Goal: Navigation & Orientation: Understand site structure

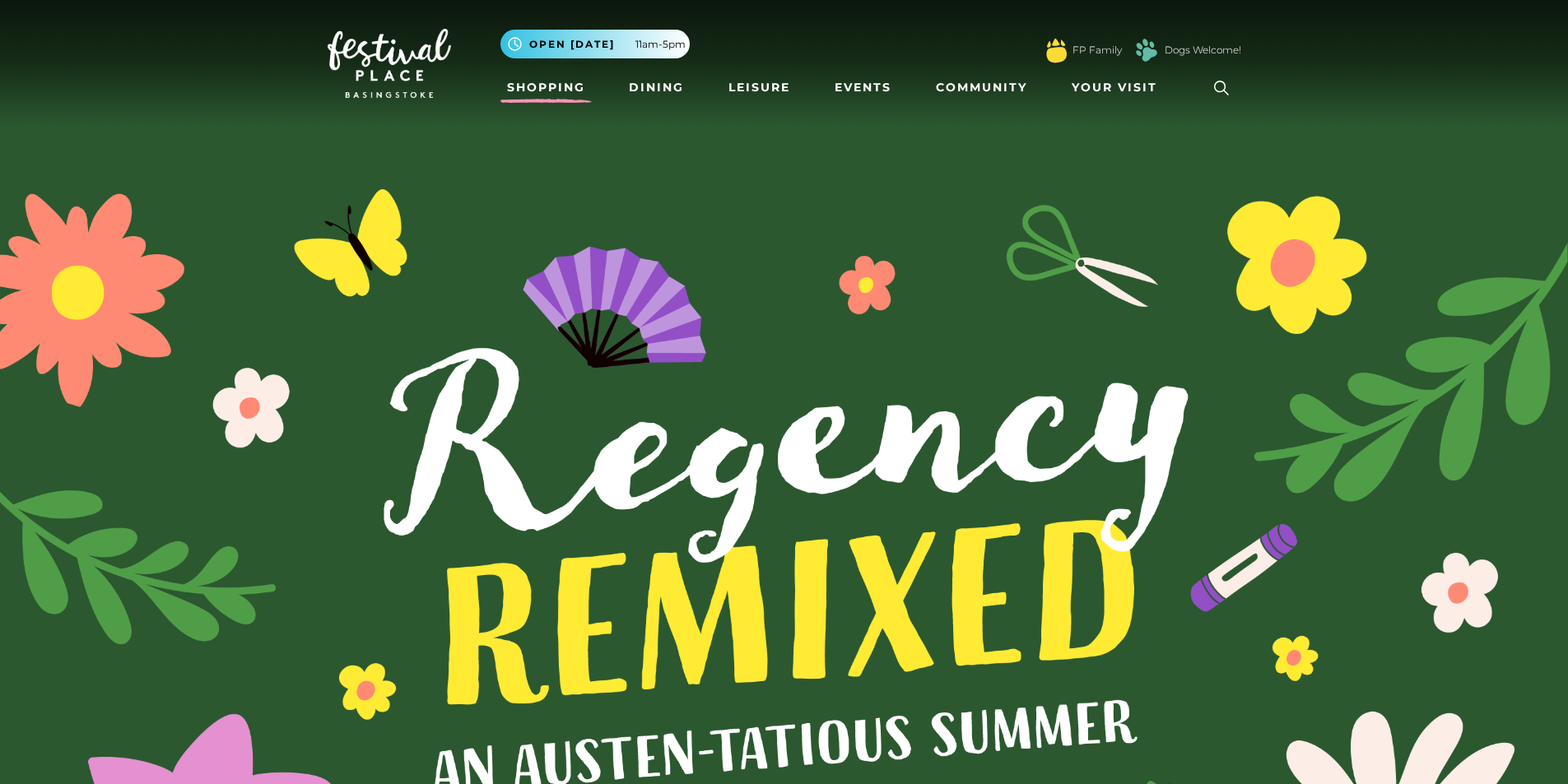
click at [563, 94] on link "Shopping" at bounding box center [546, 87] width 92 height 31
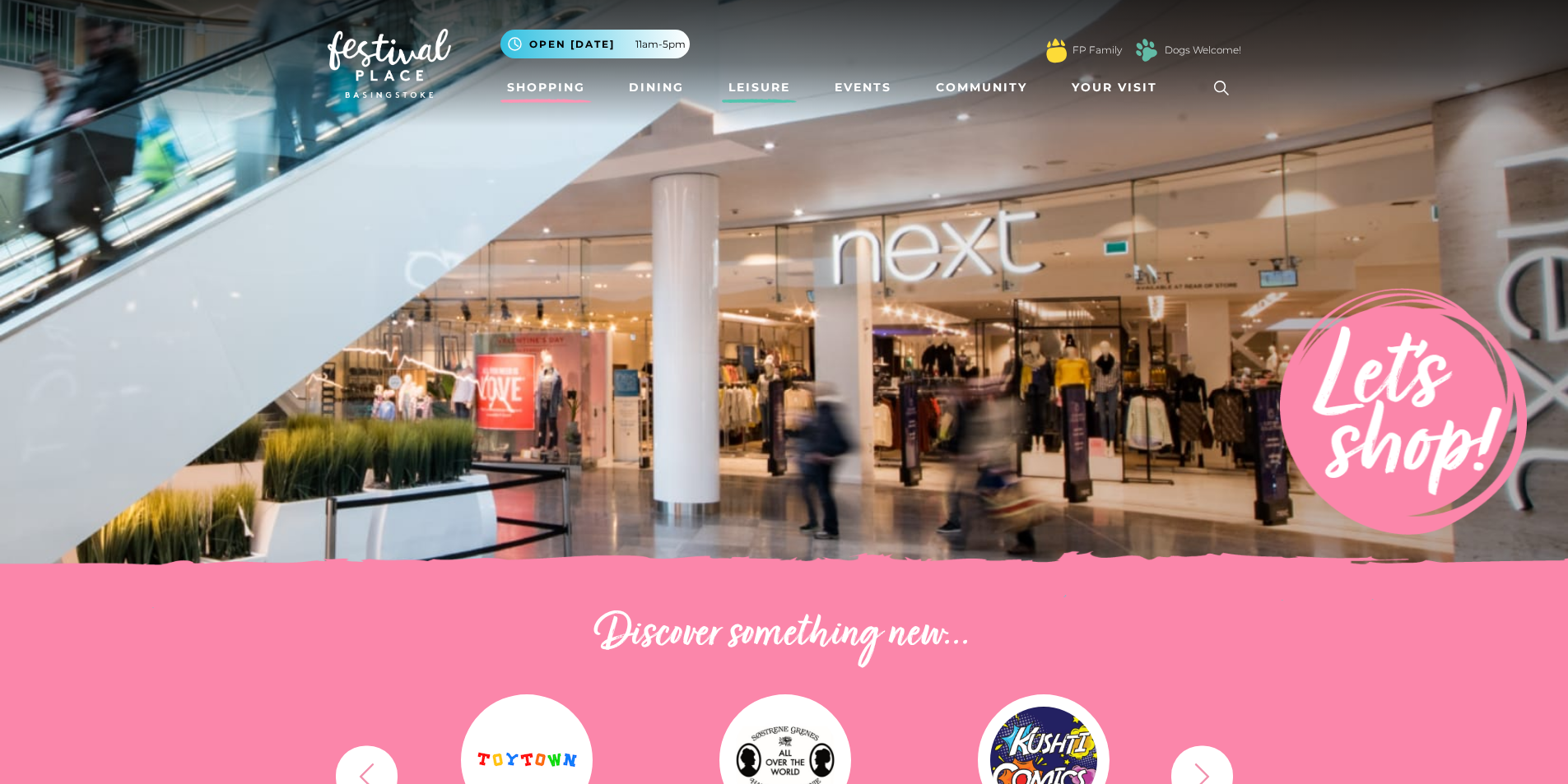
click at [757, 85] on link "Leisure" at bounding box center [759, 87] width 75 height 31
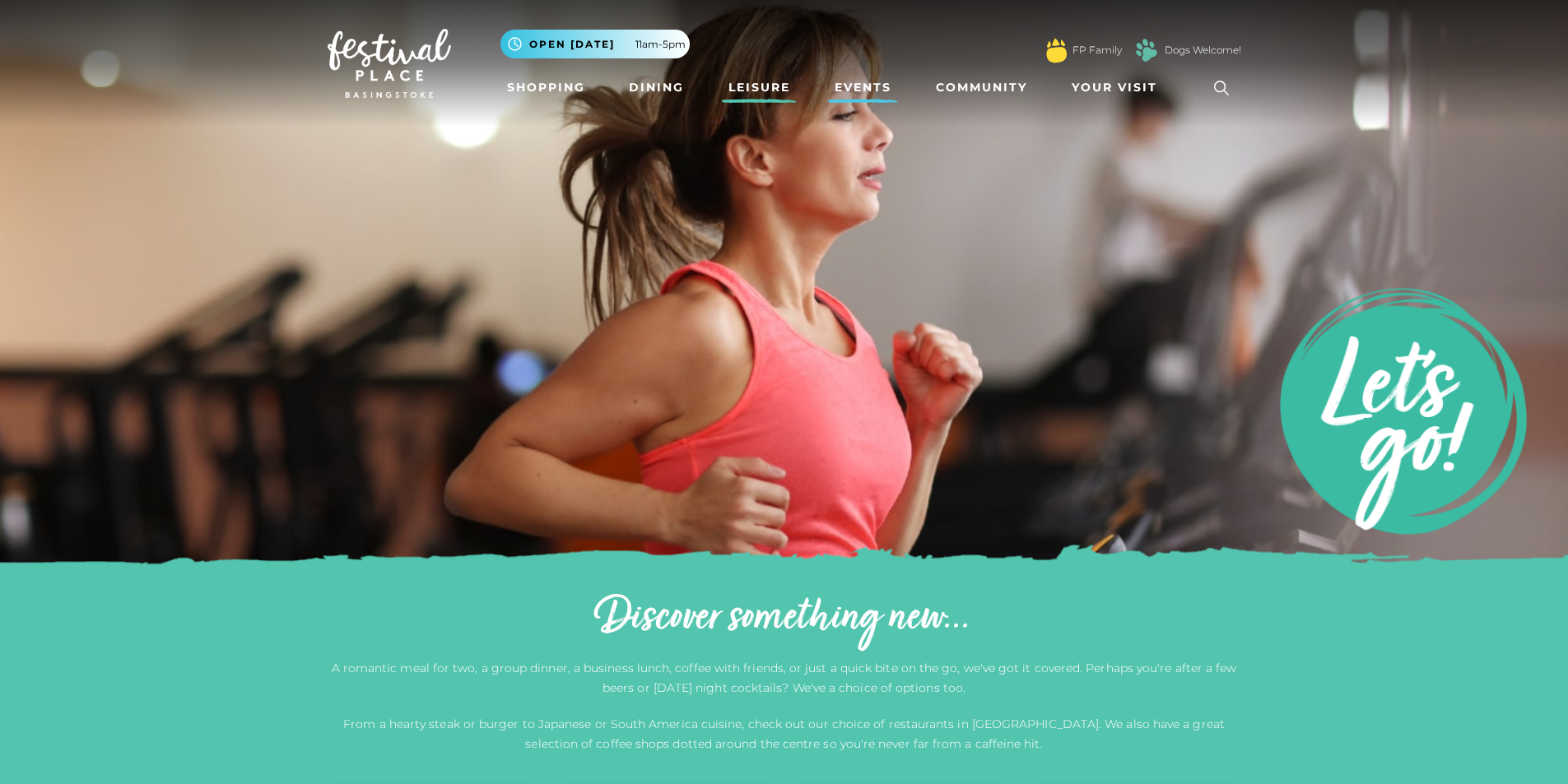
click at [874, 92] on link "Events" at bounding box center [863, 87] width 70 height 31
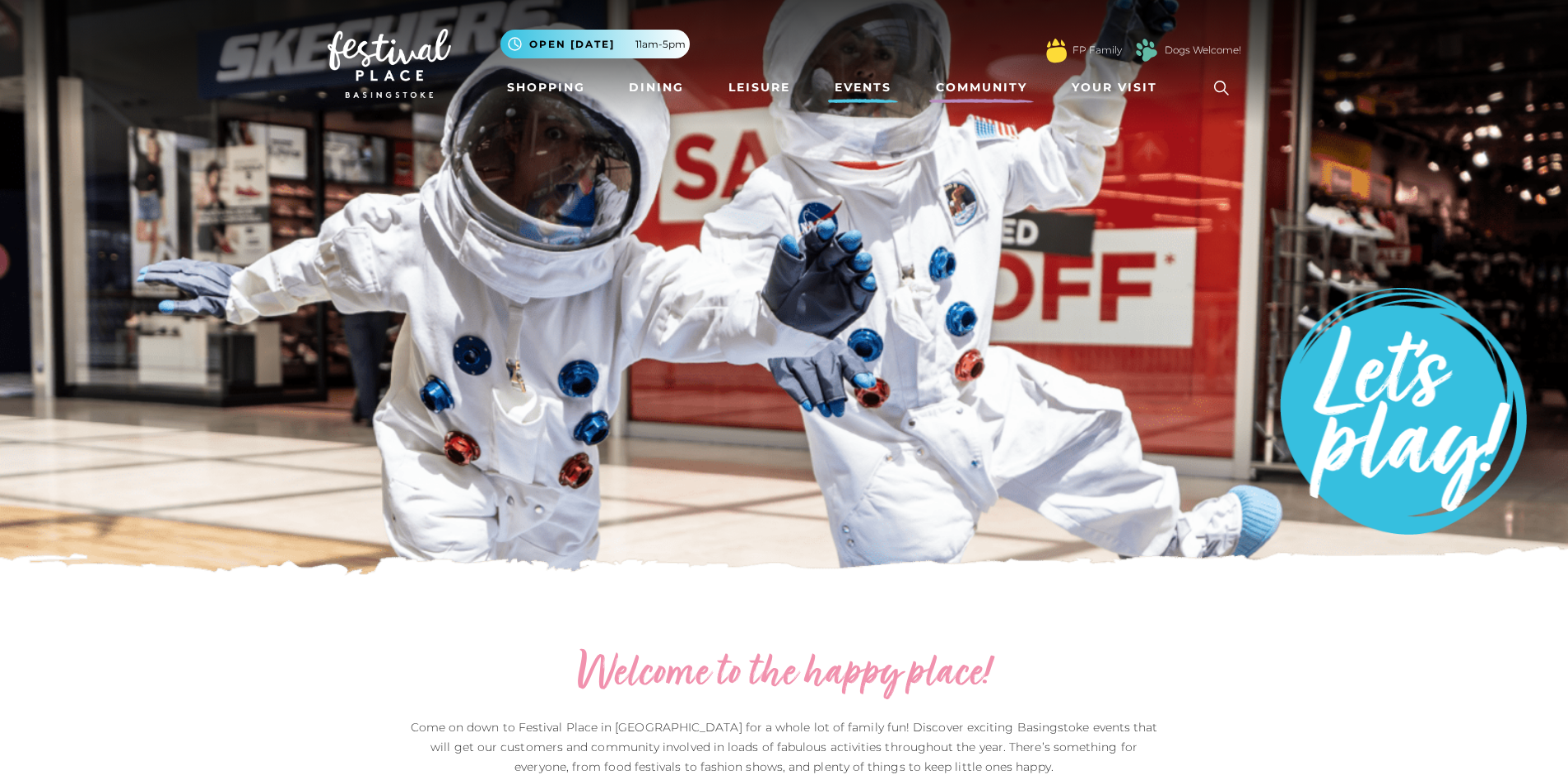
click at [1010, 86] on link "Community" at bounding box center [981, 87] width 105 height 31
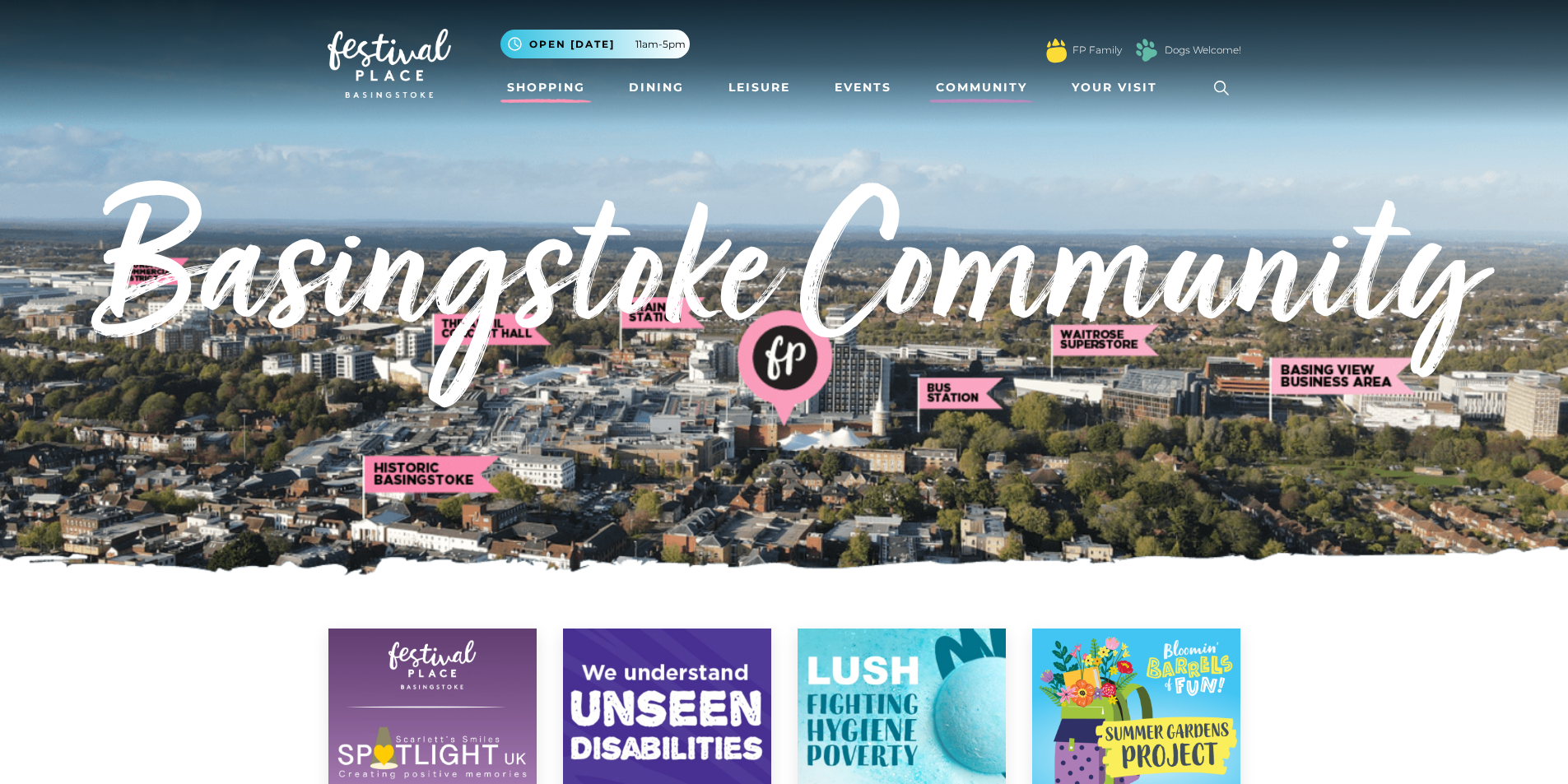
click at [551, 79] on link "Shopping" at bounding box center [546, 87] width 92 height 31
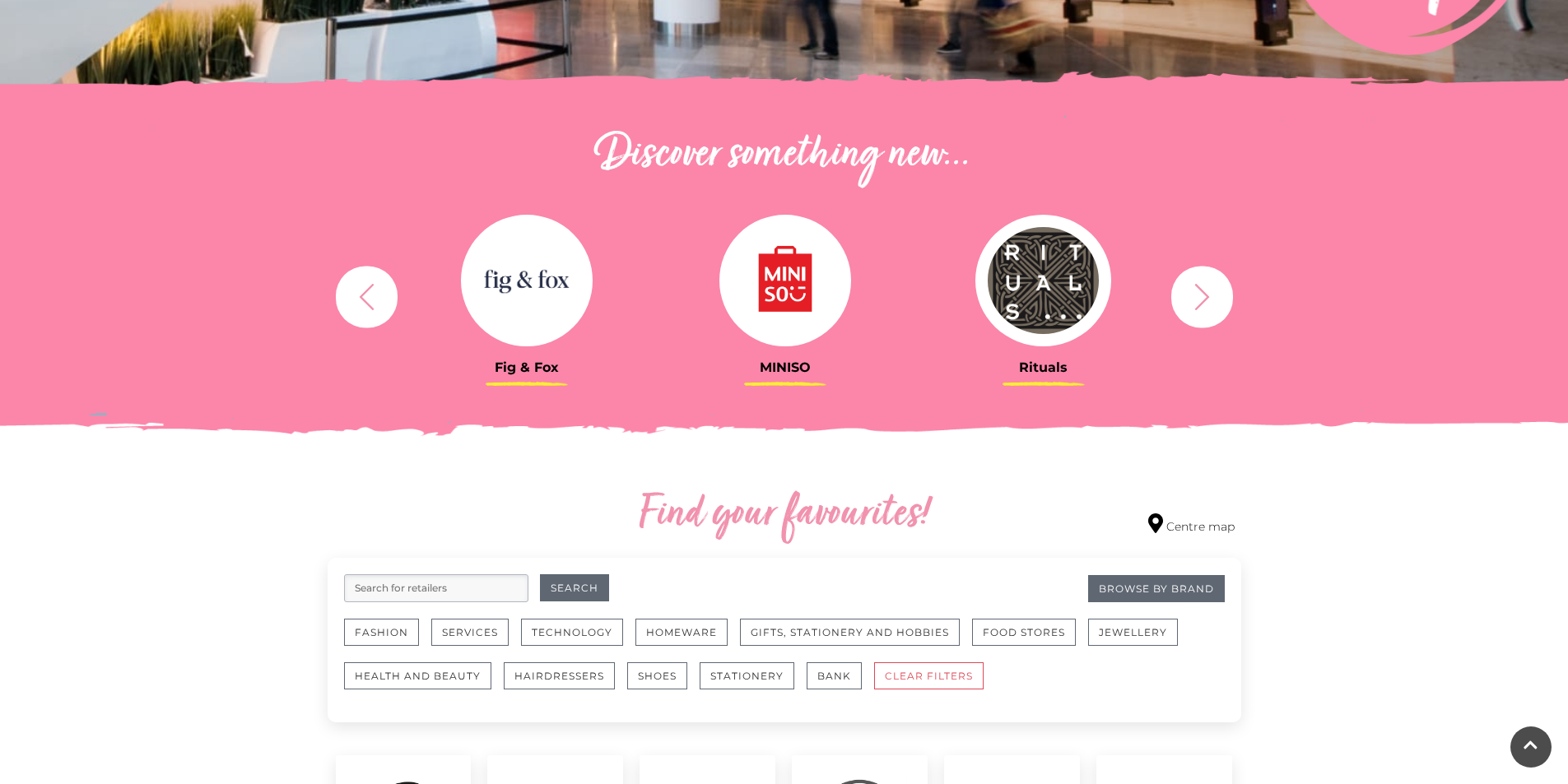
scroll to position [365, 0]
